Goal: Task Accomplishment & Management: Use online tool/utility

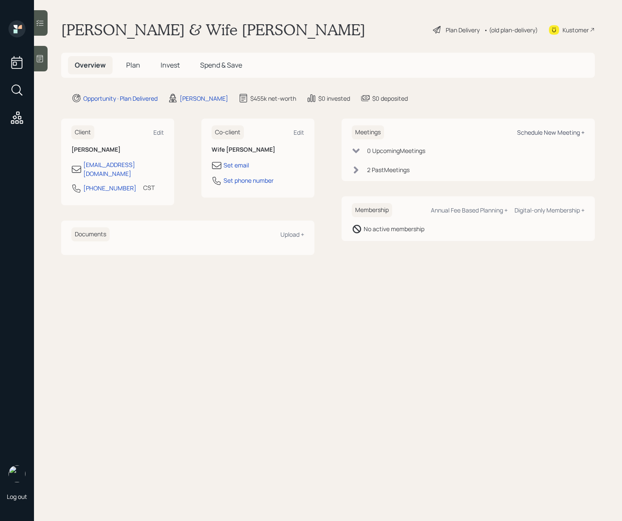
click at [529, 133] on div "Schedule New Meeting +" at bounding box center [551, 132] width 68 height 8
select select "ef6b64e1-8f62-4a74-b865-a7df4b35b836"
